Goal: Find specific page/section: Find specific page/section

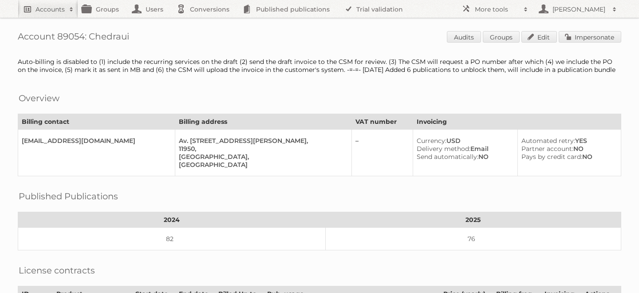
click at [53, 11] on h2 "Accounts" at bounding box center [49, 9] width 29 height 9
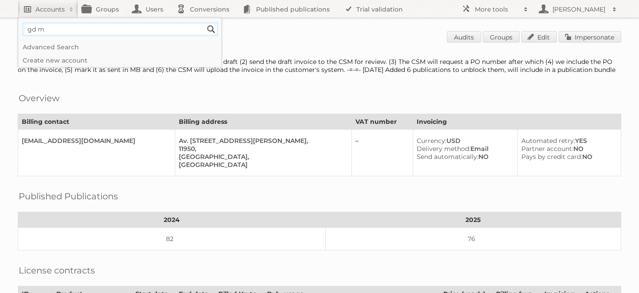
type input"] "gd [GEOGRAPHIC_DATA]"
click at [204, 23] on input "Search" at bounding box center [210, 29] width 13 height 13
click at [145, 27] on input"] "gd [GEOGRAPHIC_DATA]" at bounding box center [120, 29] width 195 height 13
click at [204, 23] on input "Search" at bounding box center [210, 29] width 13 height 13
